Goal: Information Seeking & Learning: Learn about a topic

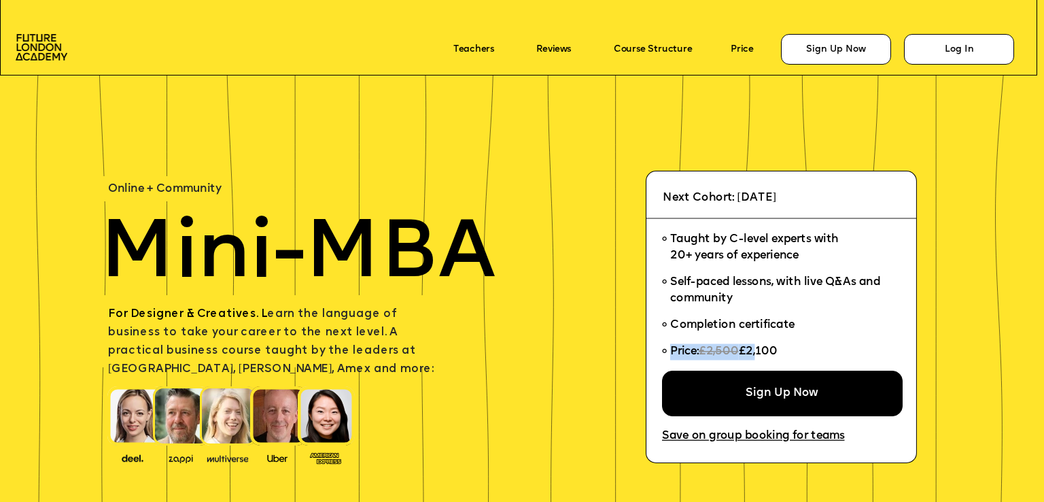
drag, startPoint x: 784, startPoint y: 351, endPoint x: 761, endPoint y: 356, distance: 22.8
click at [755, 355] on li "Price: £2,500 £2,100" at bounding box center [777, 355] width 230 height 32
click at [789, 352] on li "Price: £2,500 £2,100" at bounding box center [777, 355] width 230 height 32
drag, startPoint x: 785, startPoint y: 349, endPoint x: 779, endPoint y: 346, distance: 7.0
click at [779, 346] on li "Price: £2,500 £2,100" at bounding box center [777, 355] width 230 height 32
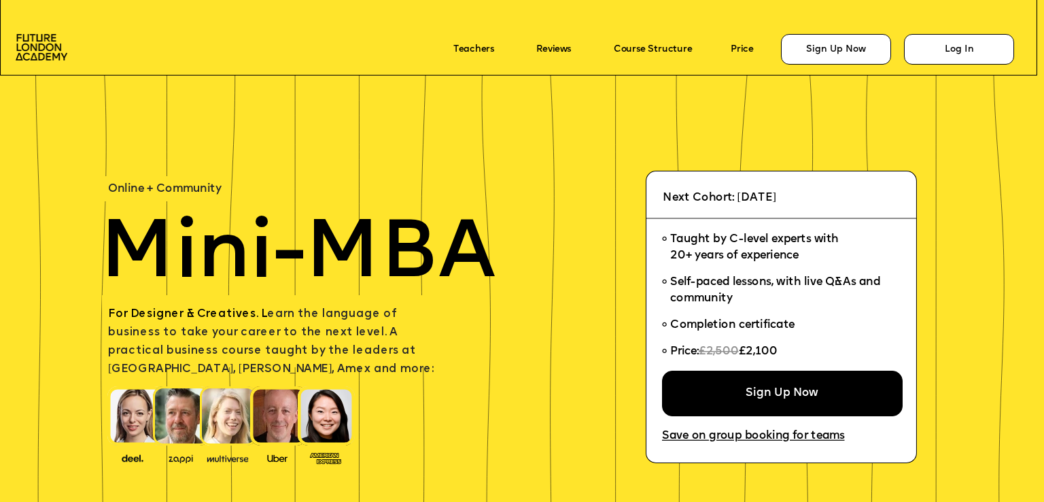
copy span "Price: £2,500 £2,100"
click at [734, 307] on span "Self-paced lessons, with live Q&As and community" at bounding box center [781, 291] width 222 height 33
drag, startPoint x: 747, startPoint y: 354, endPoint x: 783, endPoint y: 354, distance: 36.7
click at [783, 354] on li "Price: £2,500 £2,100" at bounding box center [777, 355] width 230 height 32
click at [774, 351] on span "£2,100" at bounding box center [757, 352] width 39 height 12
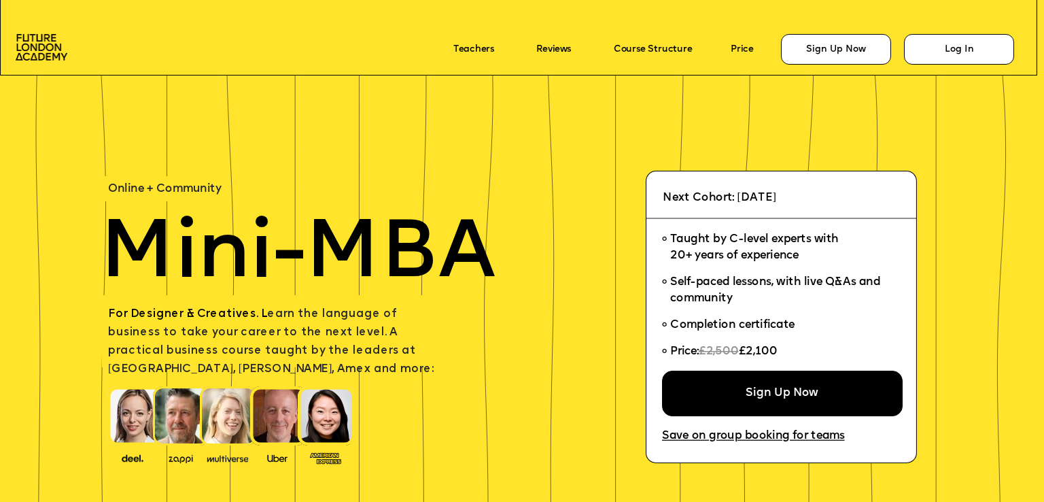
click at [747, 356] on span "£2,100" at bounding box center [757, 352] width 39 height 12
copy span "£2,100"
